Goal: Communication & Community: Share content

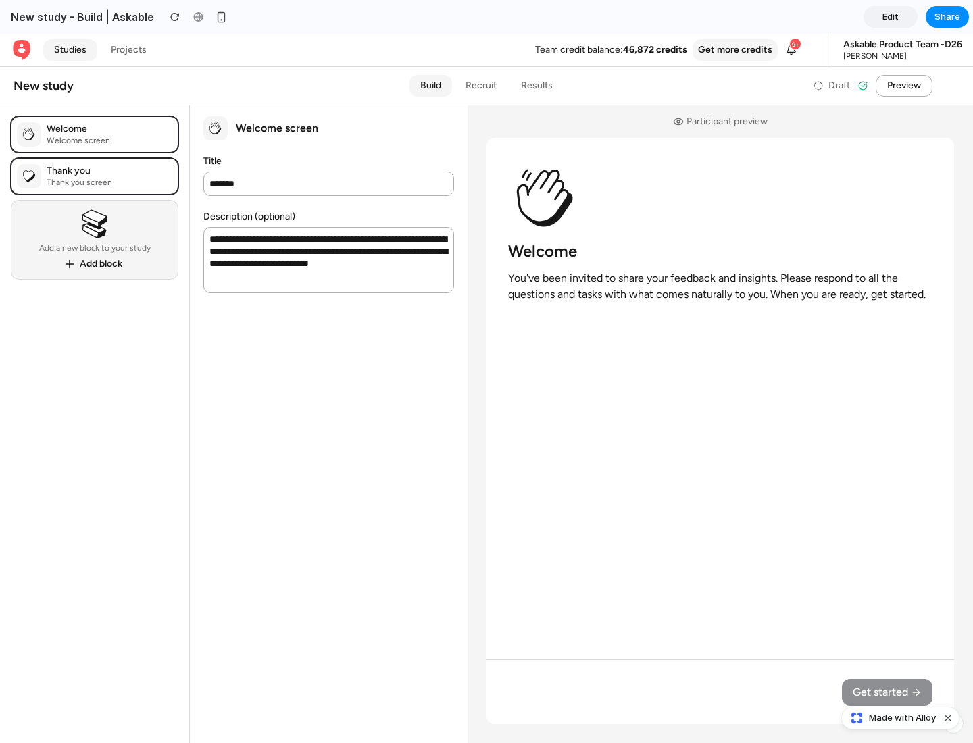
click at [947, 17] on span "Share" at bounding box center [948, 17] width 26 height 14
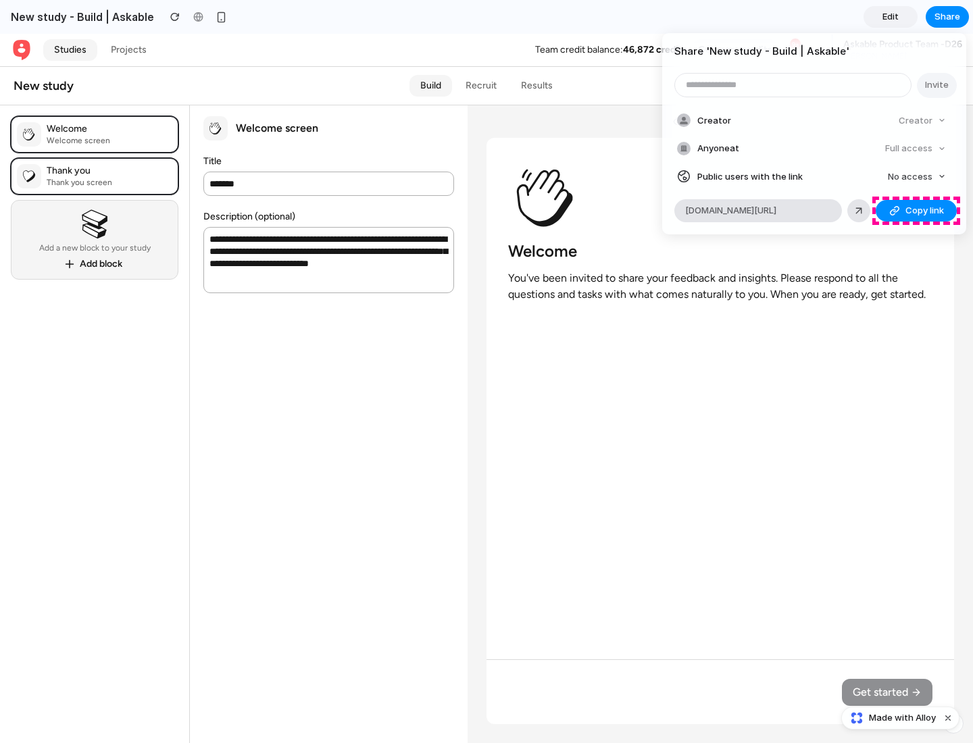
click at [916, 211] on span "Copy link" at bounding box center [925, 211] width 39 height 14
click at [902, 718] on div "Share ' New study - Build | Askable ' Invite Creator Creator Anyone at Full acc…" at bounding box center [486, 371] width 973 height 743
